Goal: Task Accomplishment & Management: Manage account settings

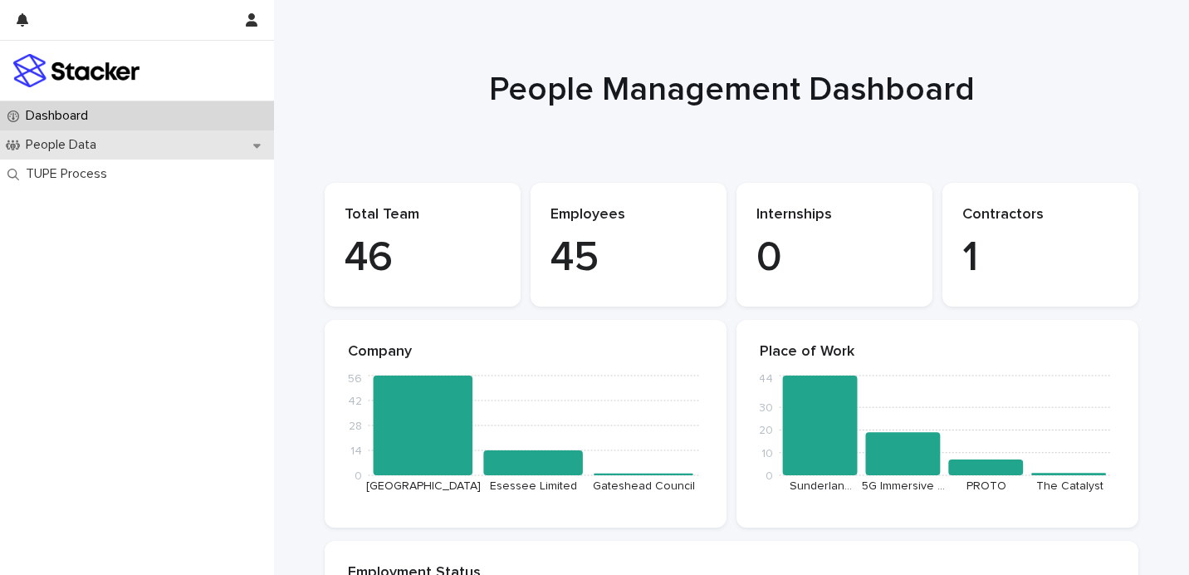
click at [129, 142] on div "People Data" at bounding box center [137, 144] width 274 height 29
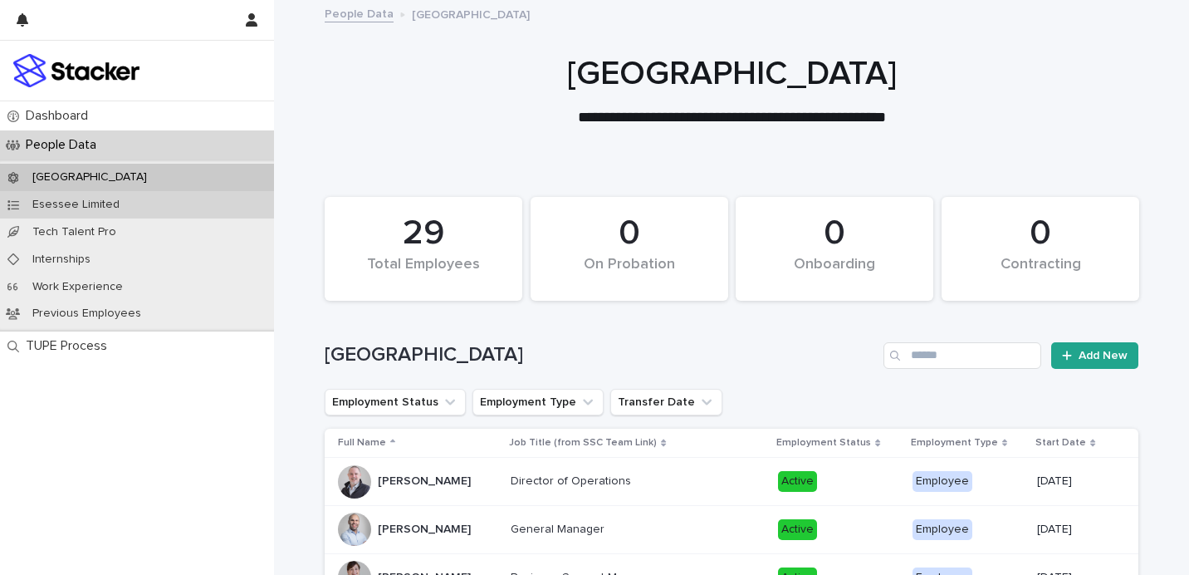
click at [130, 207] on div "Esessee Limited" at bounding box center [137, 204] width 274 height 27
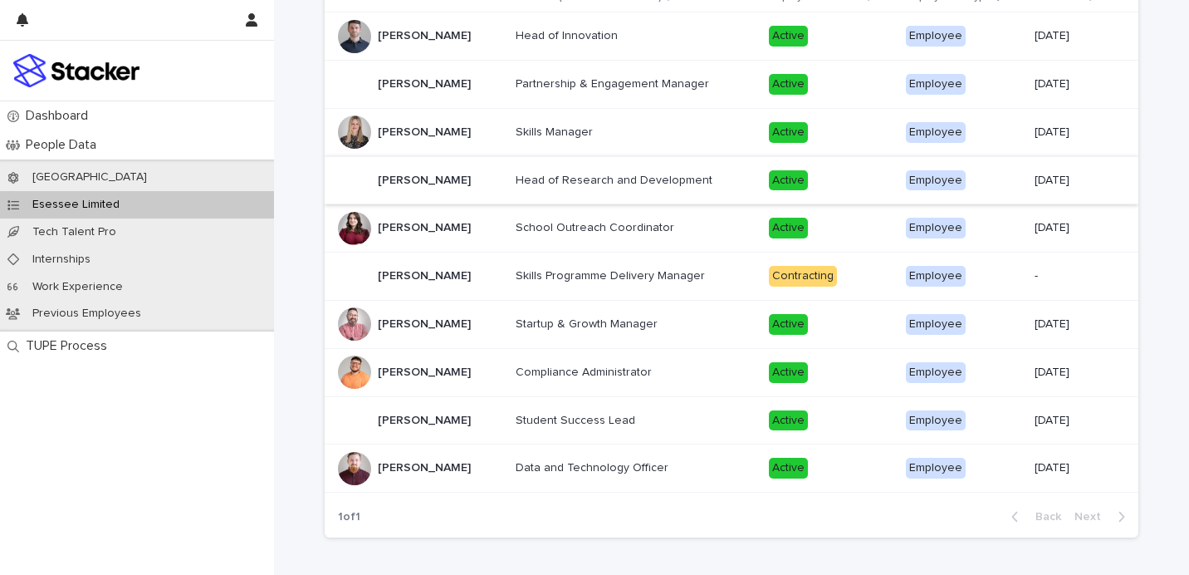
scroll to position [385, 0]
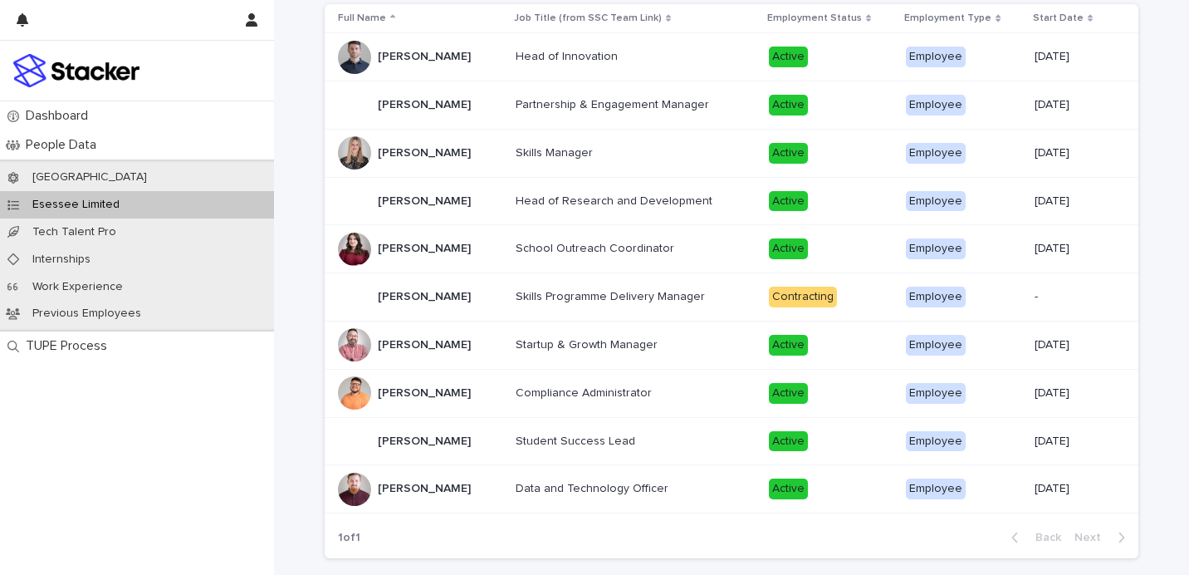
click at [429, 144] on p "Debbie Berry" at bounding box center [426, 151] width 96 height 17
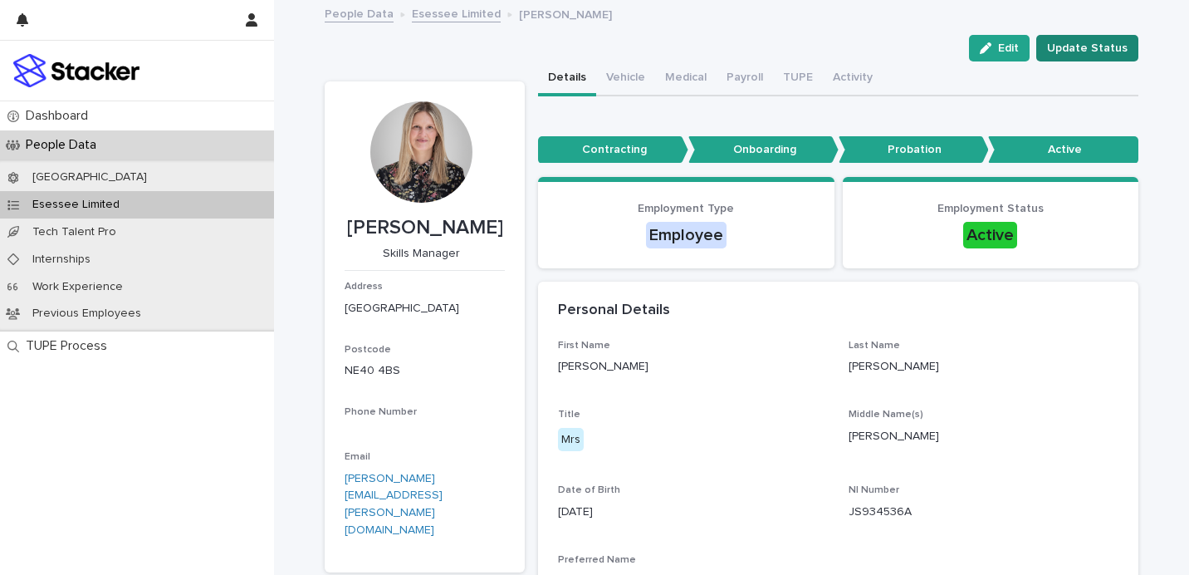
click at [1089, 43] on span "Update Status" at bounding box center [1087, 48] width 81 height 17
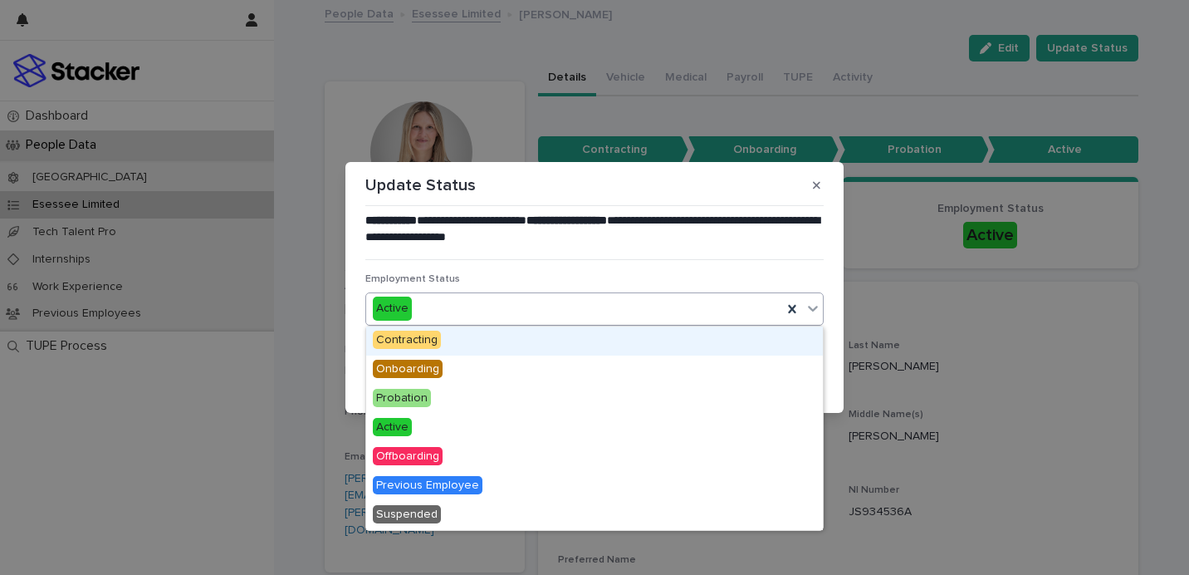
click at [506, 310] on div "Active" at bounding box center [574, 308] width 416 height 27
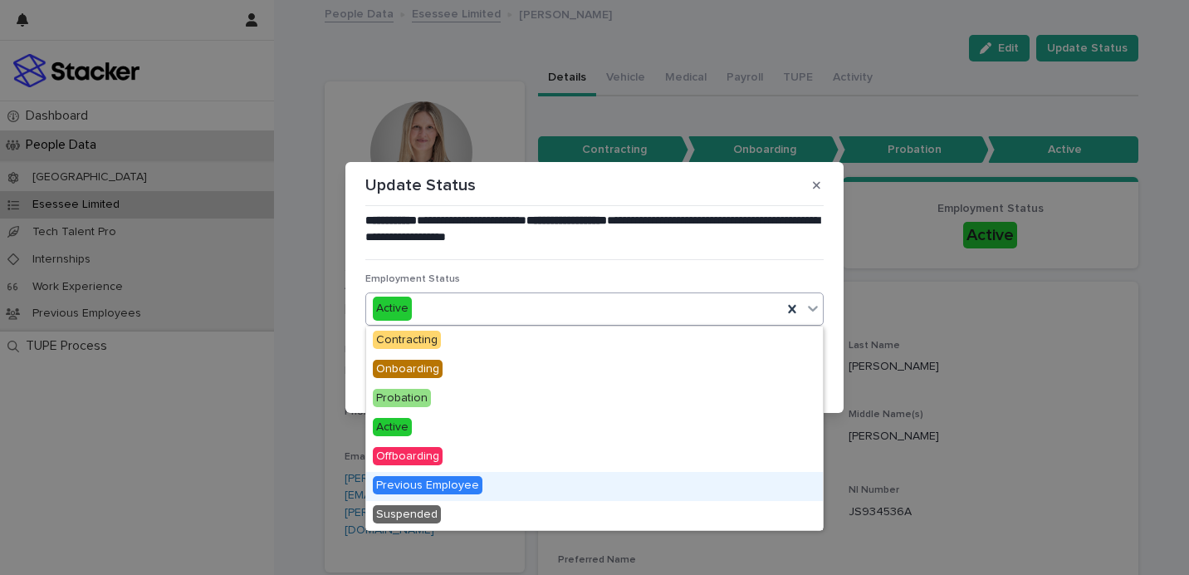
click at [526, 480] on div "Previous Employee" at bounding box center [594, 486] width 457 height 29
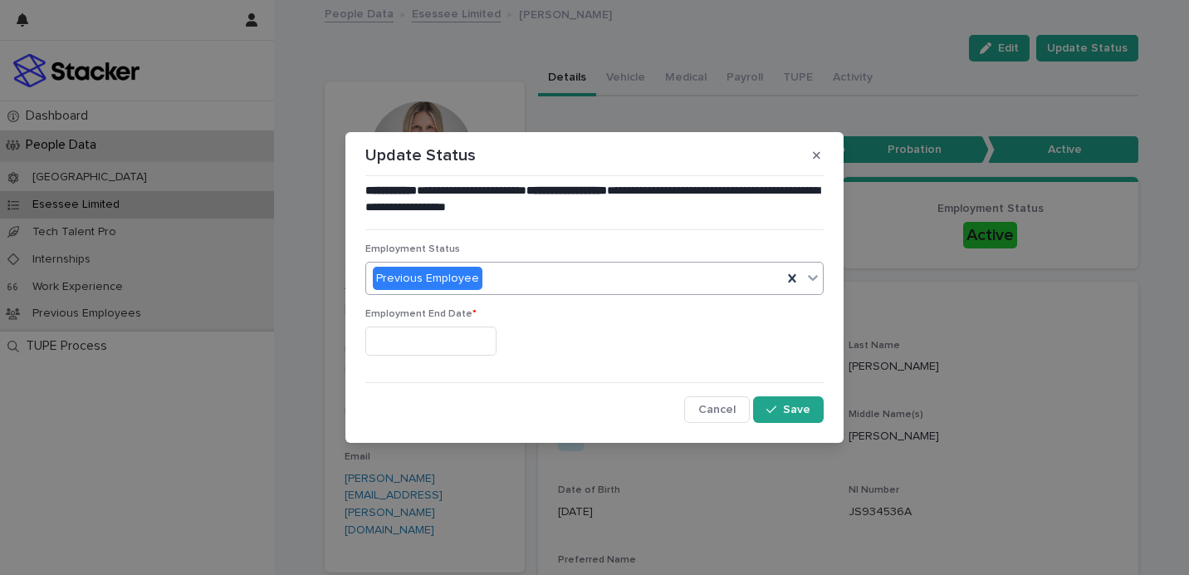
click at [438, 351] on input "text" at bounding box center [430, 340] width 131 height 29
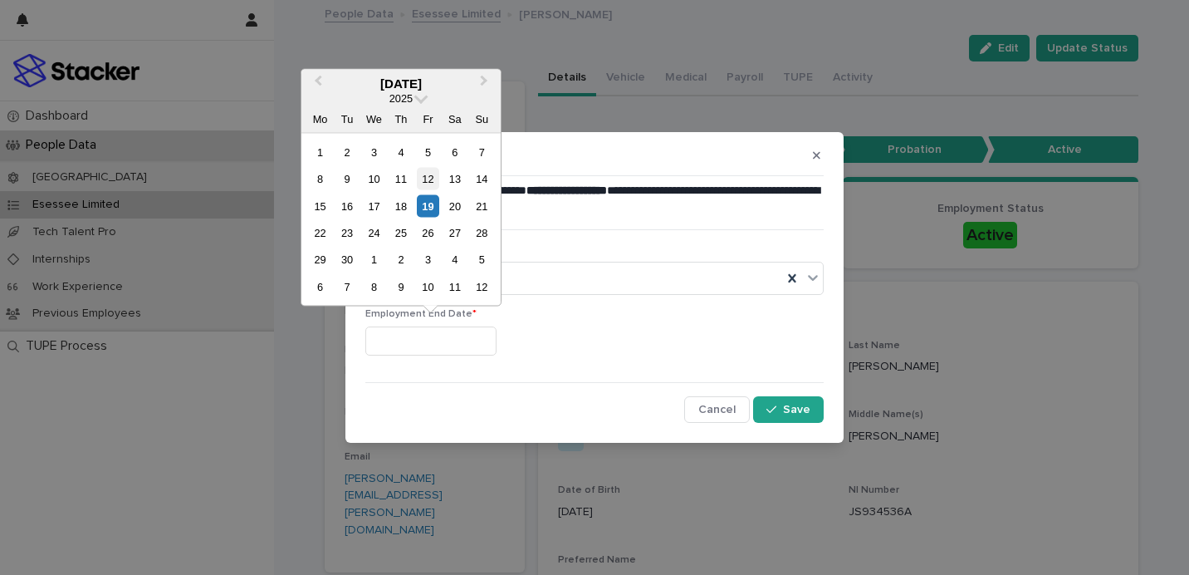
click at [425, 176] on div "12" at bounding box center [428, 179] width 22 height 22
type input "*********"
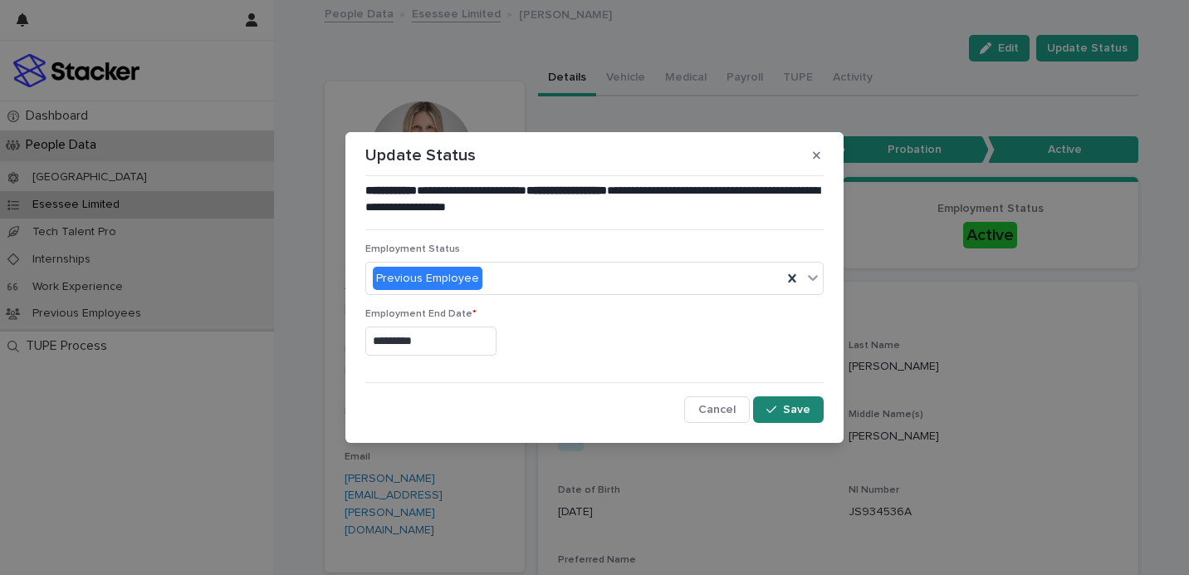
click at [796, 406] on span "Save" at bounding box center [796, 410] width 27 height 12
